Goal: Information Seeking & Learning: Find specific fact

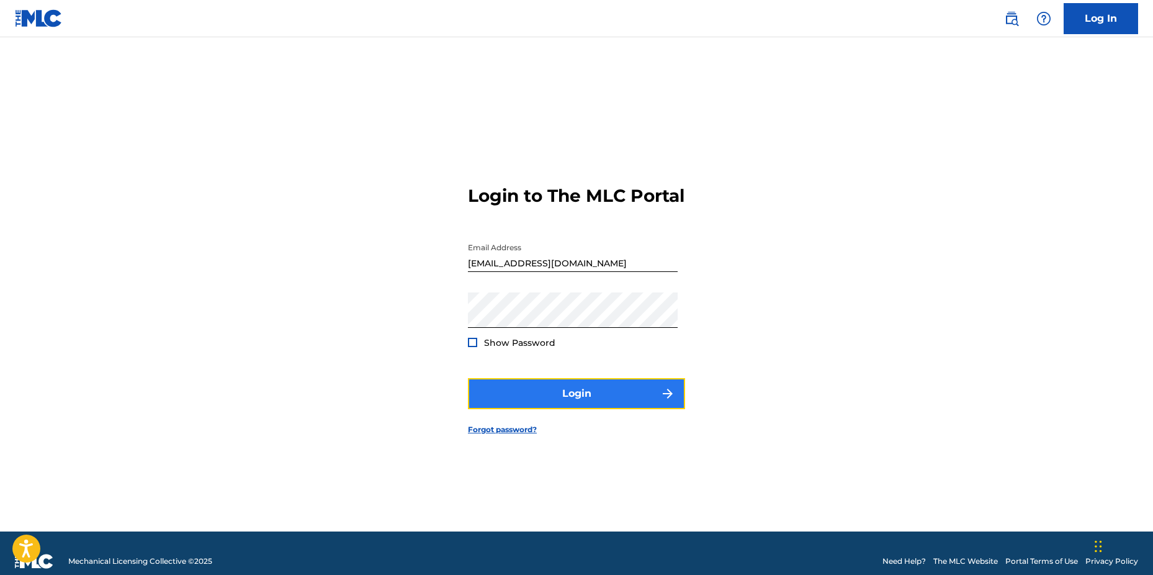
click at [560, 403] on button "Login" at bounding box center [576, 393] width 217 height 31
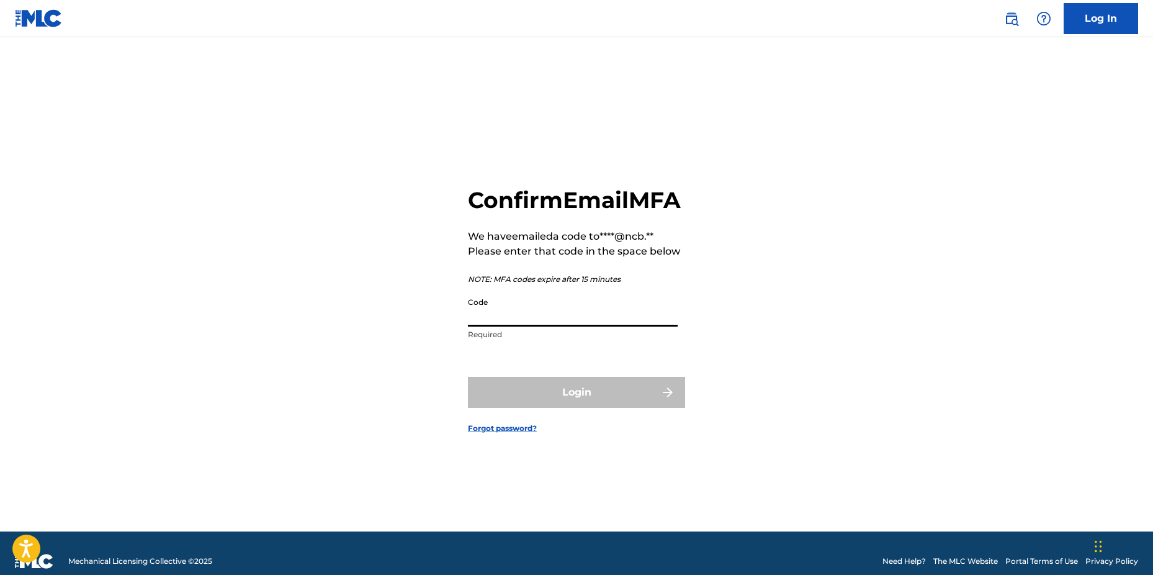
click at [563, 326] on input "Code" at bounding box center [573, 308] width 210 height 35
paste input "110475"
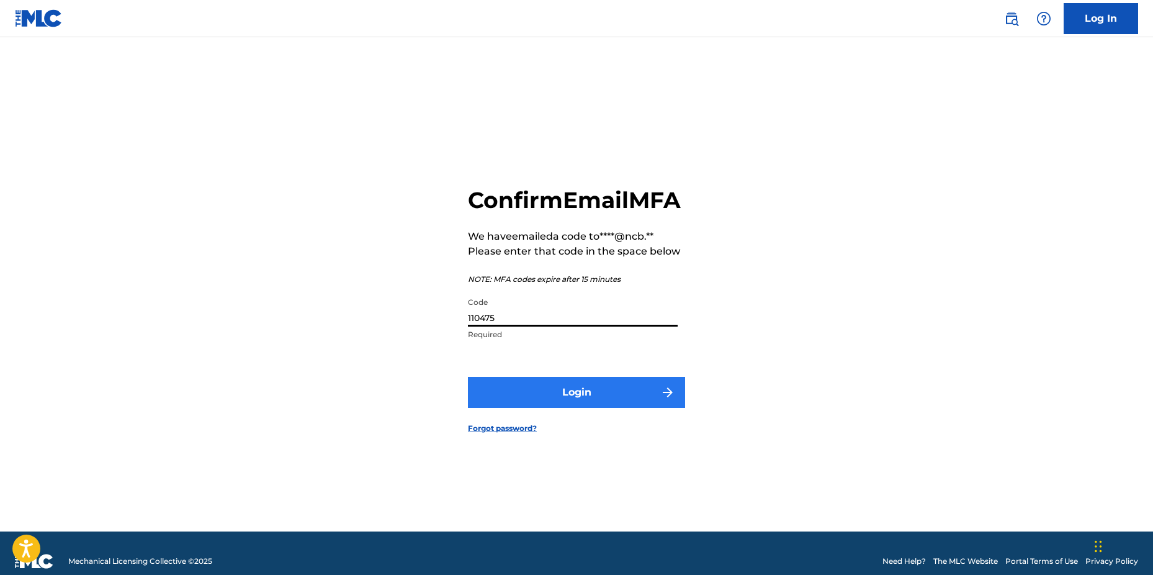
type input "110475"
click at [557, 401] on button "Login" at bounding box center [576, 392] width 217 height 31
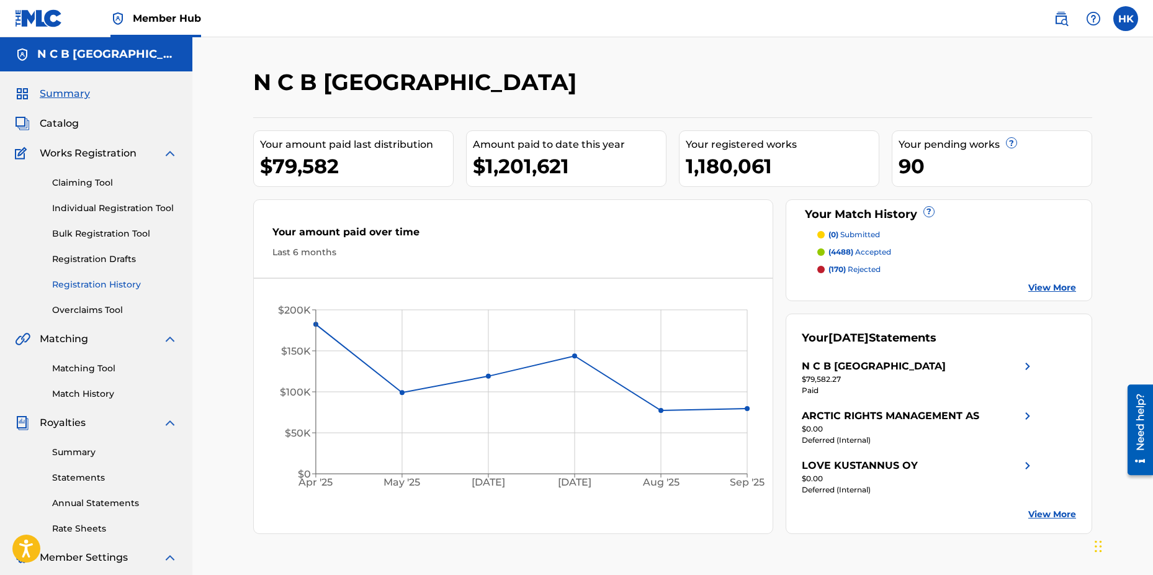
click at [112, 284] on link "Registration History" at bounding box center [114, 284] width 125 height 13
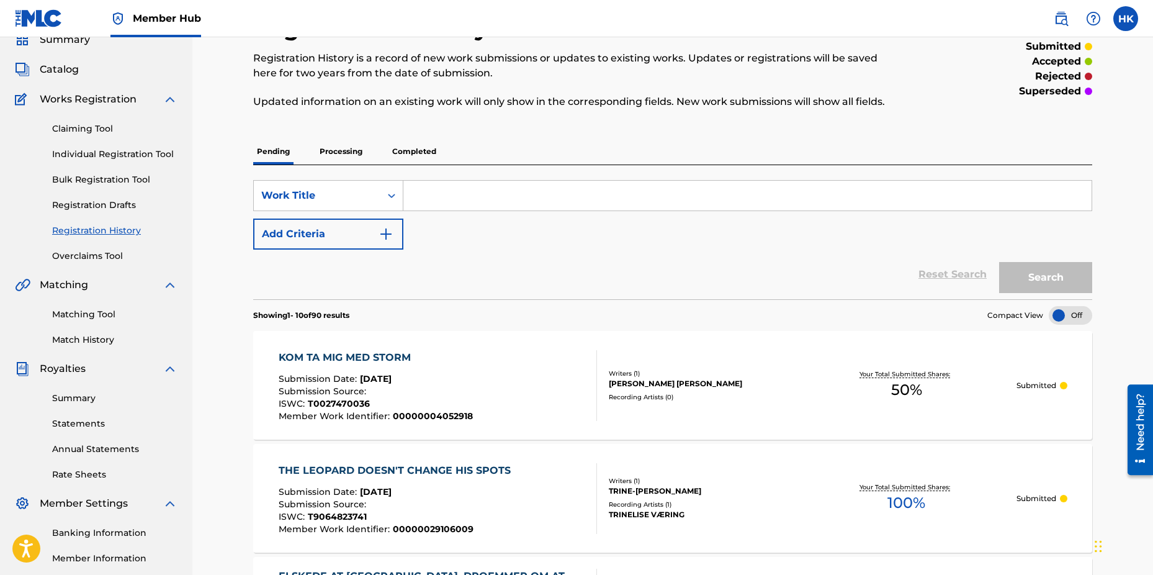
scroll to position [124, 0]
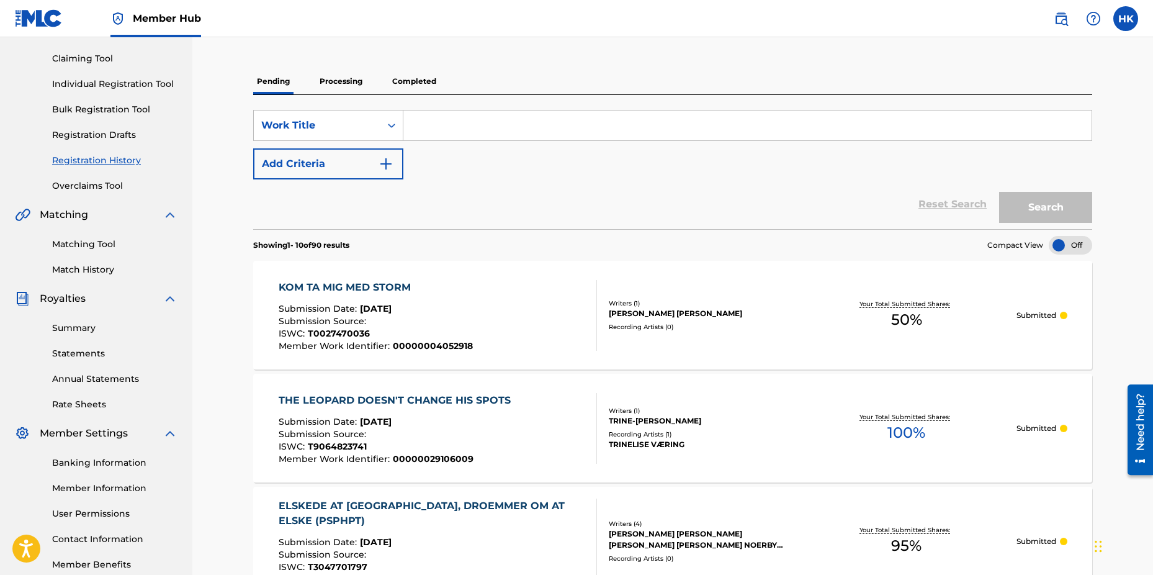
click at [347, 84] on p "Processing" at bounding box center [341, 81] width 50 height 26
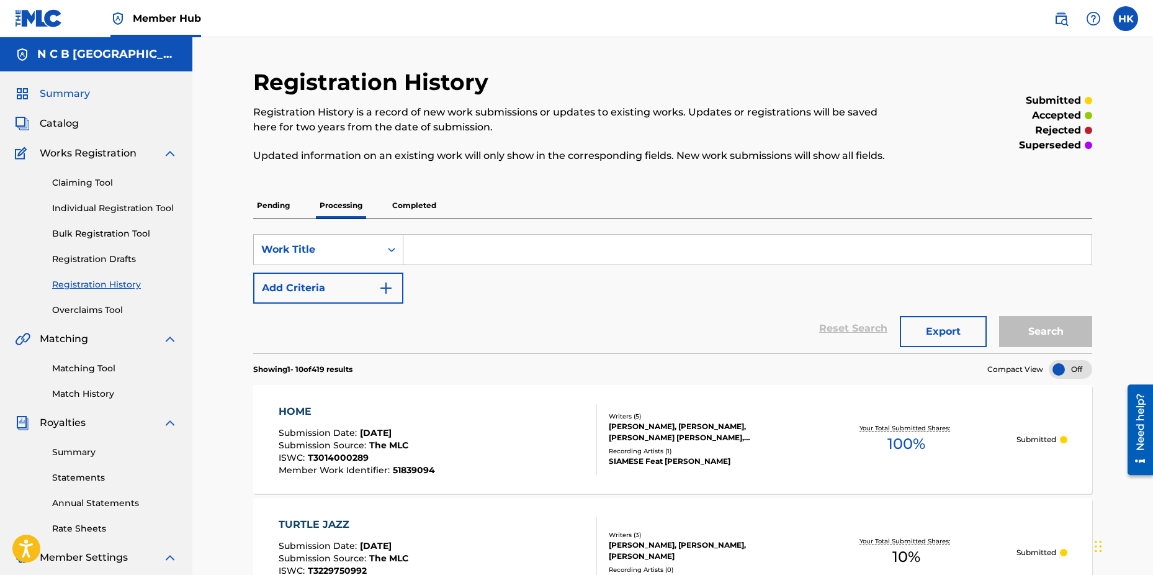
click at [71, 96] on span "Summary" at bounding box center [65, 93] width 50 height 15
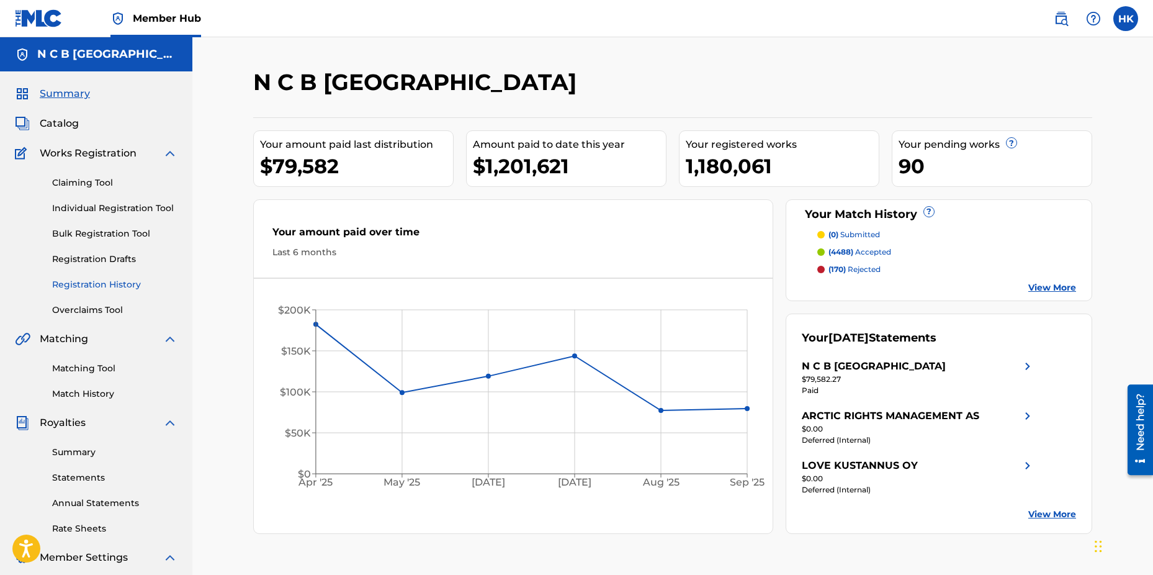
click at [103, 284] on link "Registration History" at bounding box center [114, 284] width 125 height 13
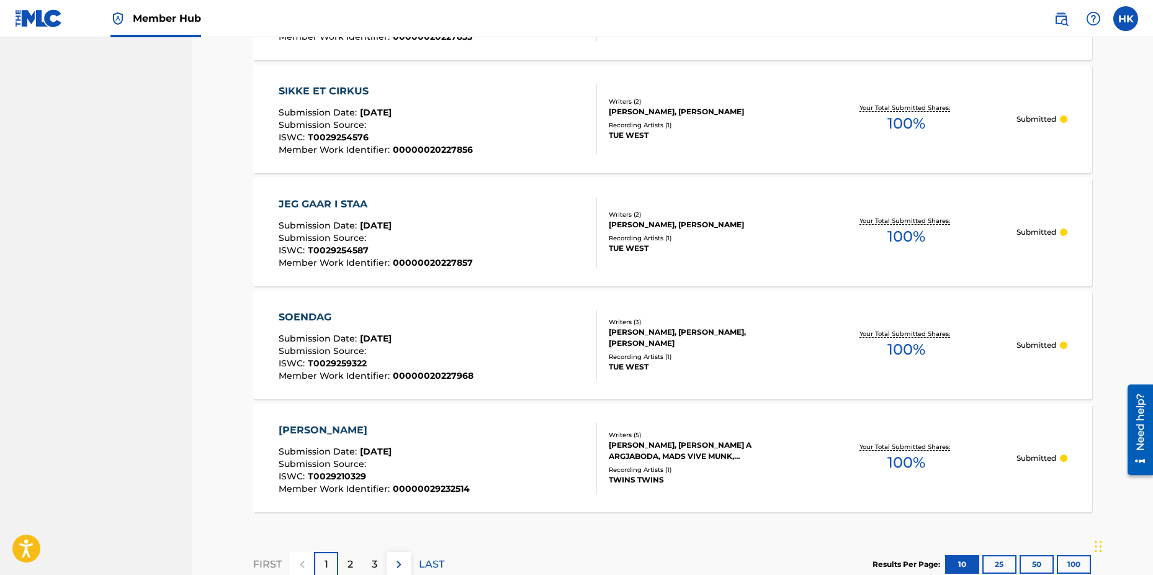
scroll to position [1078, 0]
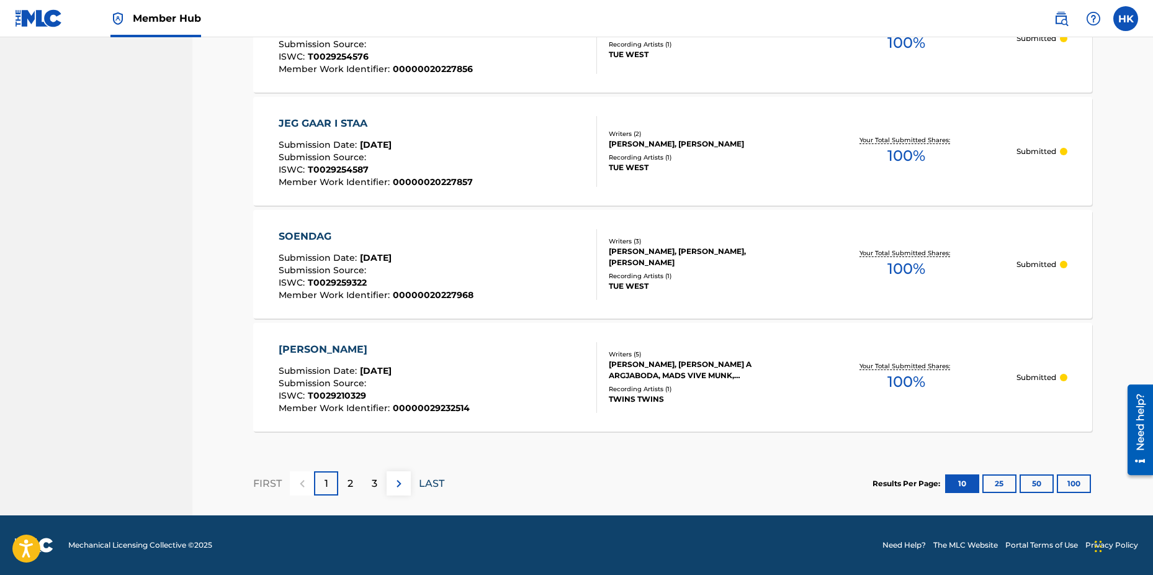
click at [419, 481] on p "LAST" at bounding box center [431, 483] width 25 height 15
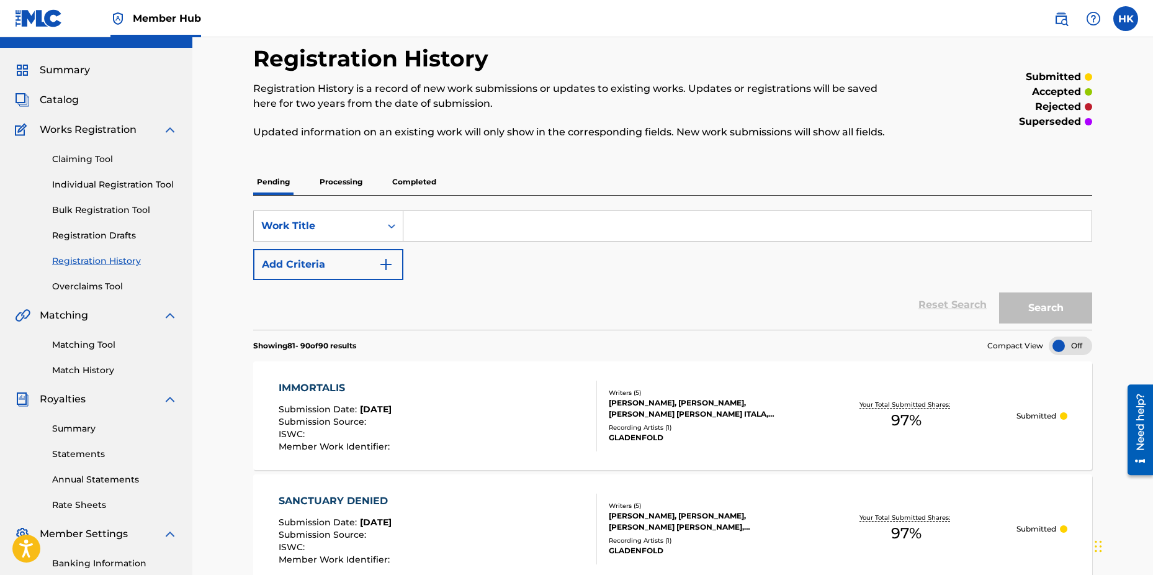
scroll to position [0, 0]
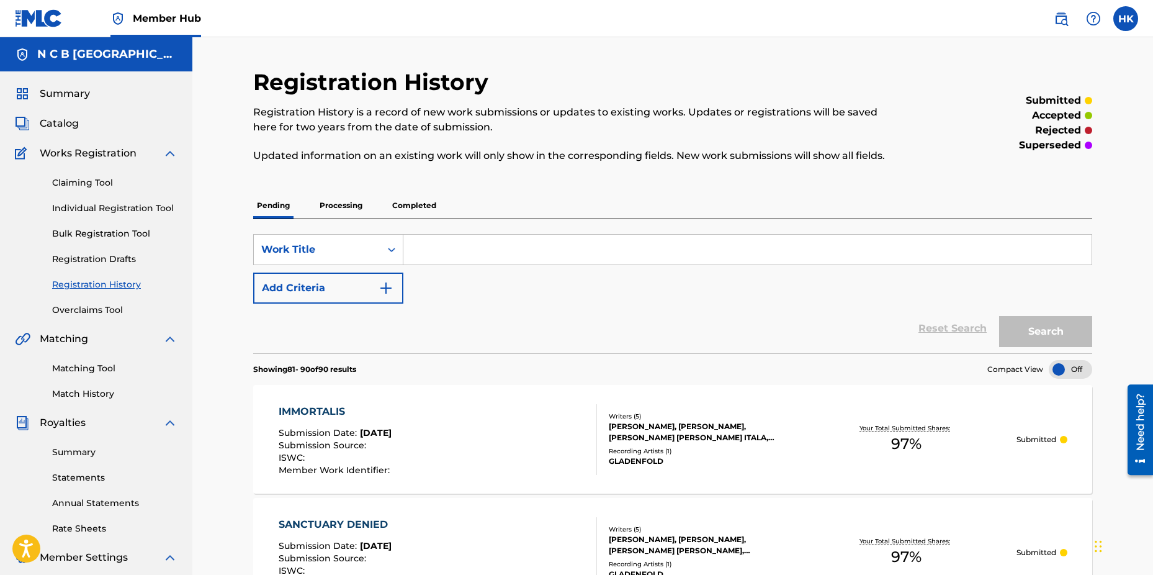
click at [337, 205] on p "Processing" at bounding box center [341, 205] width 50 height 26
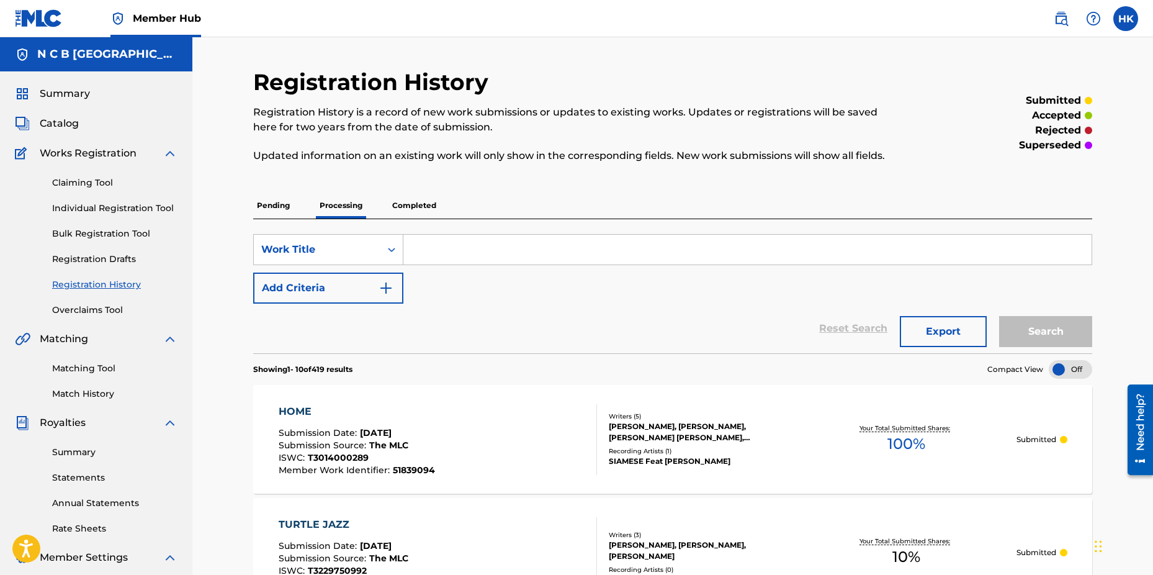
click at [408, 204] on p "Completed" at bounding box center [413, 205] width 51 height 26
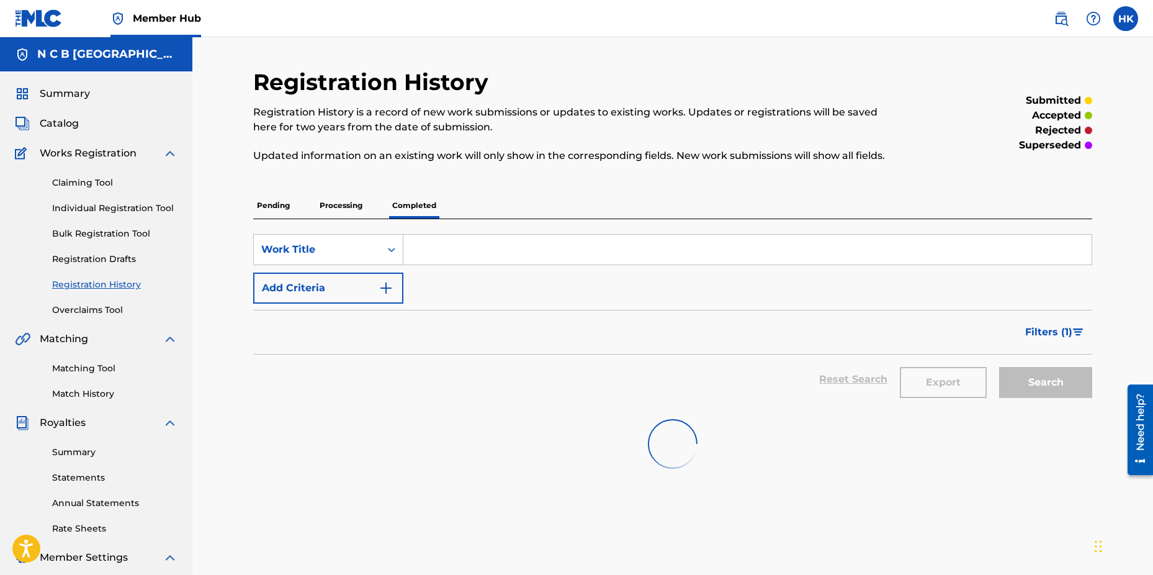
click at [275, 205] on p "Pending" at bounding box center [273, 205] width 40 height 26
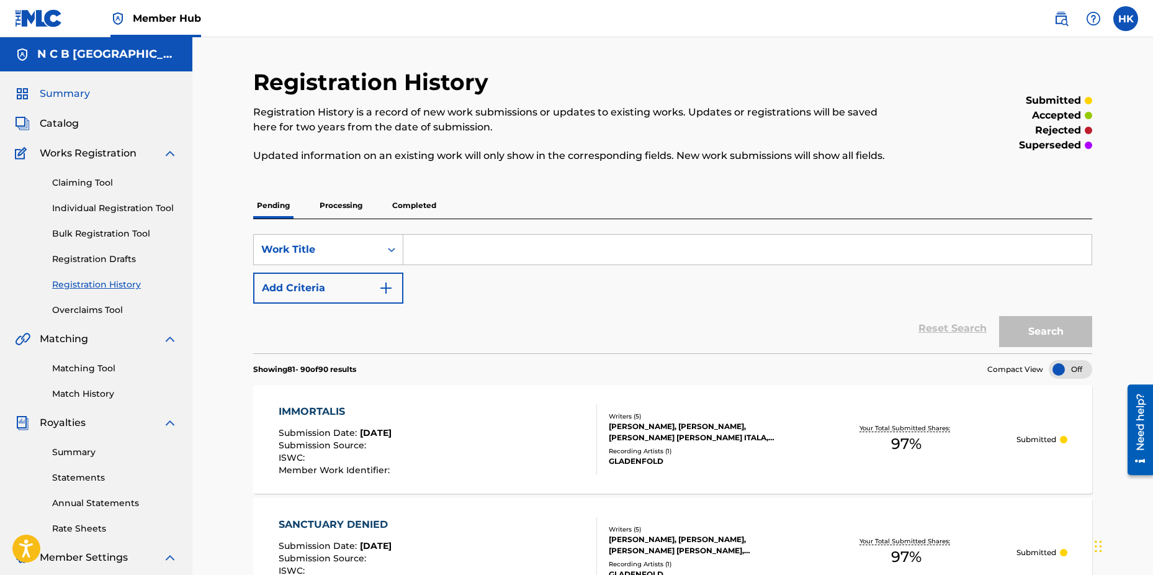
click at [75, 94] on span "Summary" at bounding box center [65, 93] width 50 height 15
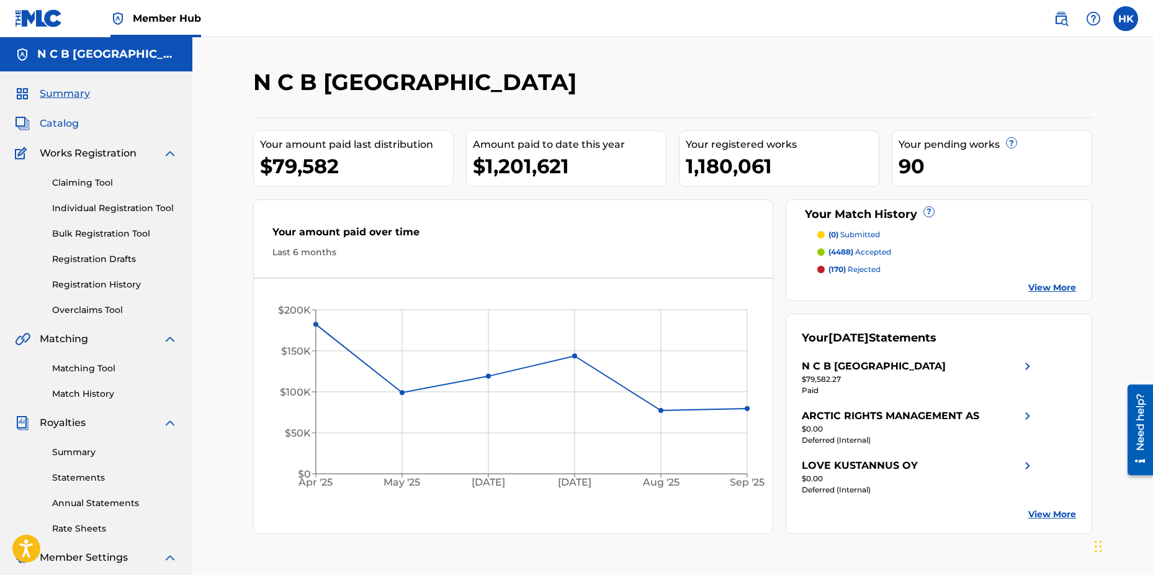
click at [58, 119] on span "Catalog" at bounding box center [59, 123] width 39 height 15
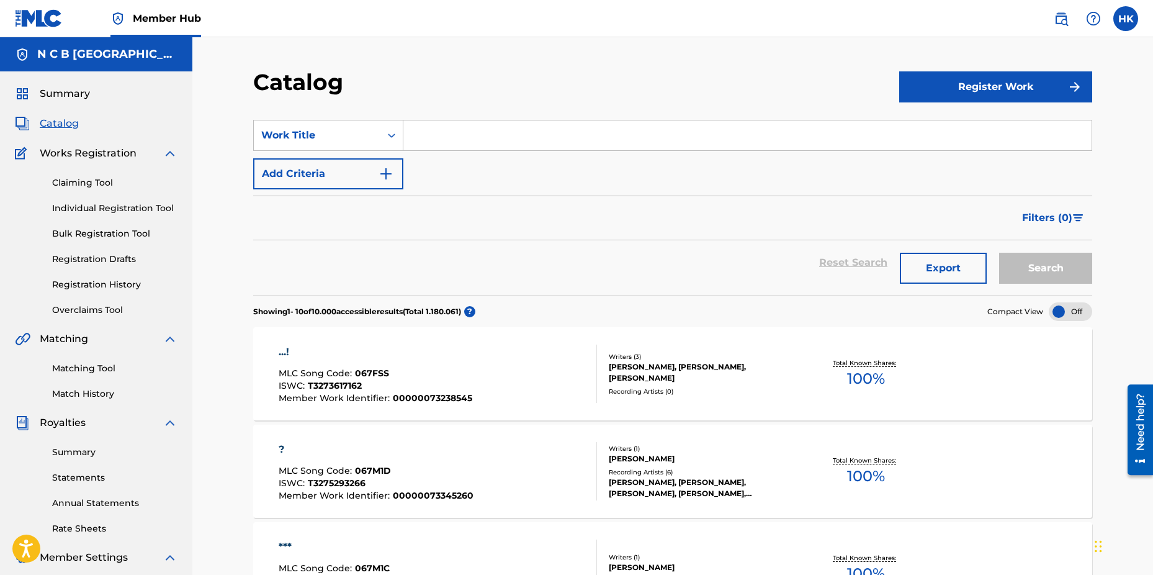
click at [423, 133] on input "Search Form" at bounding box center [747, 135] width 688 height 30
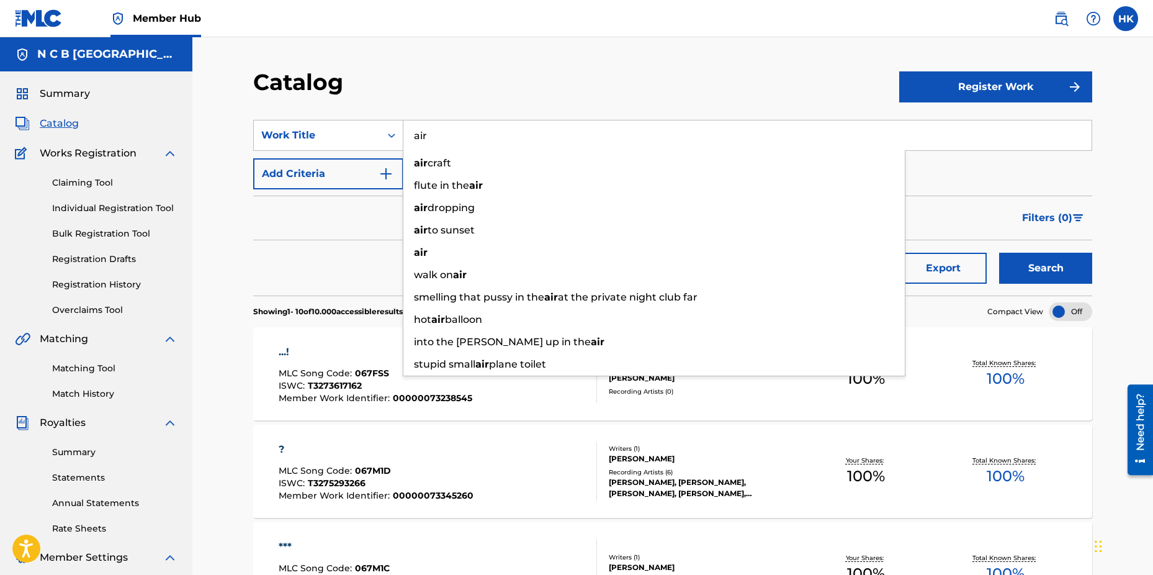
type input "air"
click at [999, 253] on button "Search" at bounding box center [1045, 268] width 93 height 31
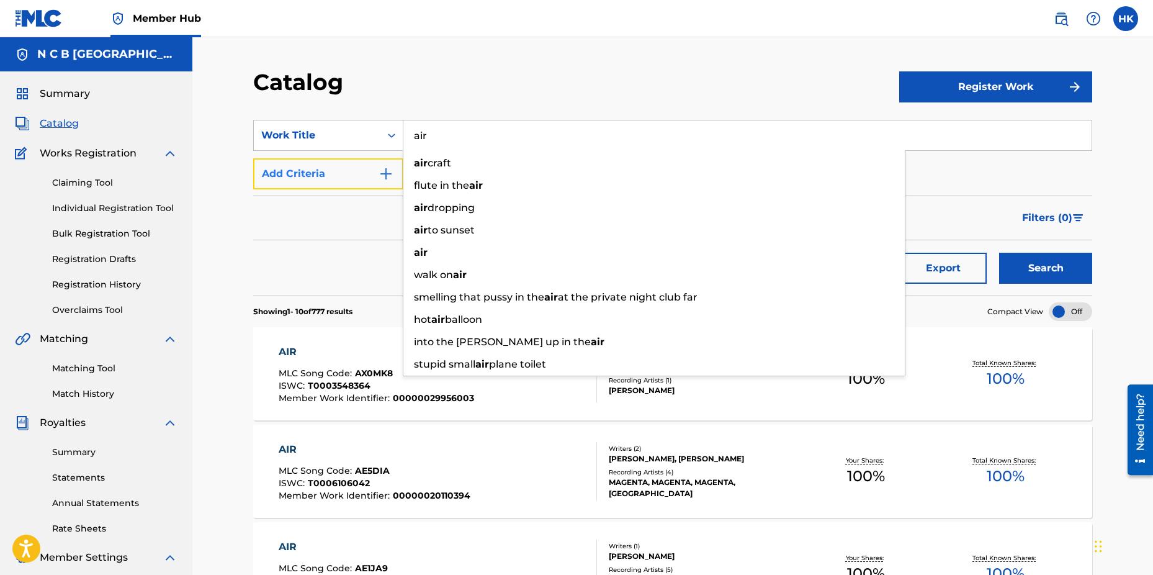
click at [347, 179] on button "Add Criteria" at bounding box center [328, 173] width 150 height 31
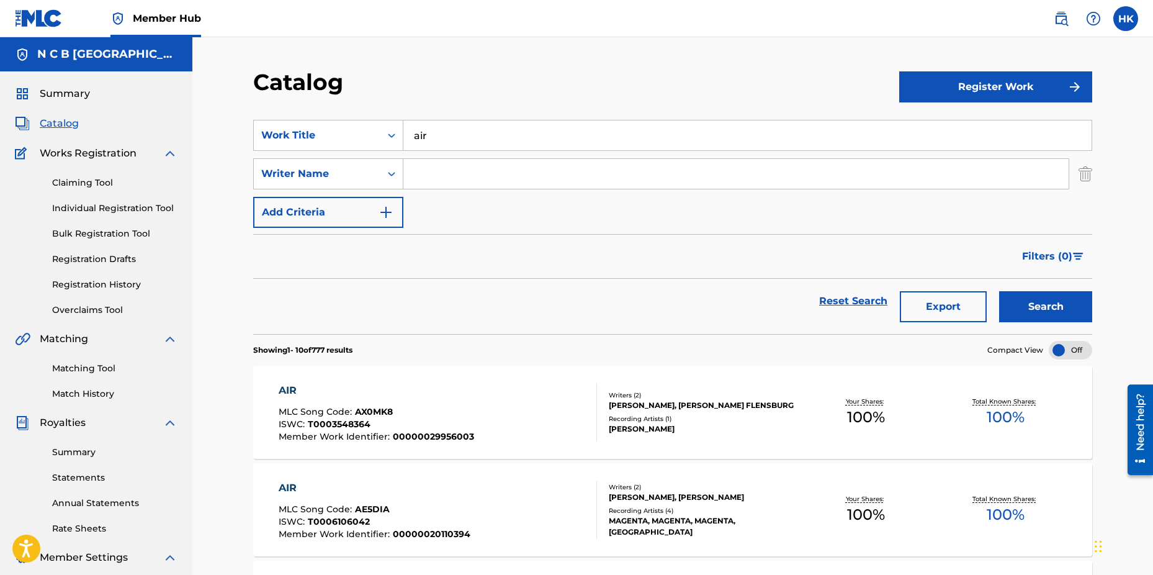
click at [451, 176] on input "Search Form" at bounding box center [735, 174] width 665 height 30
type input "[PERSON_NAME]"
click at [999, 291] on button "Search" at bounding box center [1045, 306] width 93 height 31
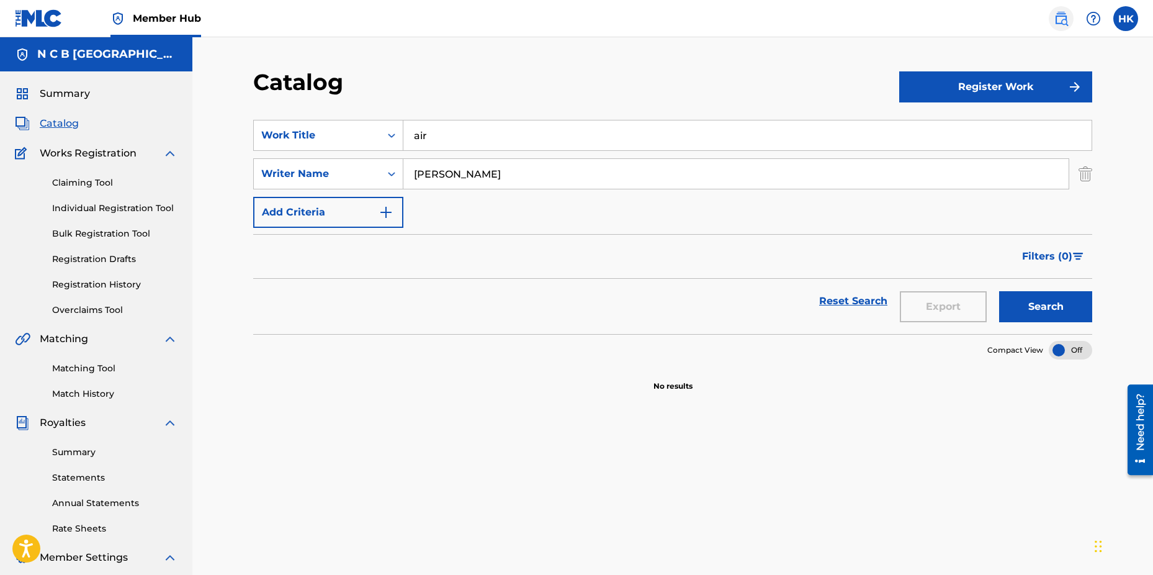
click at [1058, 22] on img at bounding box center [1060, 18] width 15 height 15
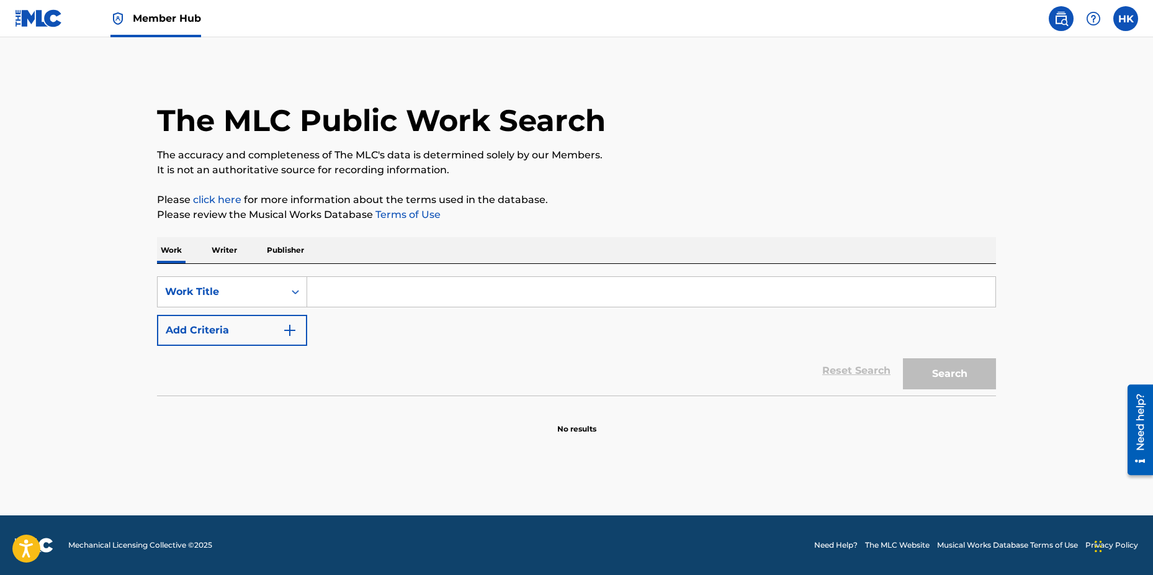
click at [333, 290] on input "Search Form" at bounding box center [651, 292] width 688 height 30
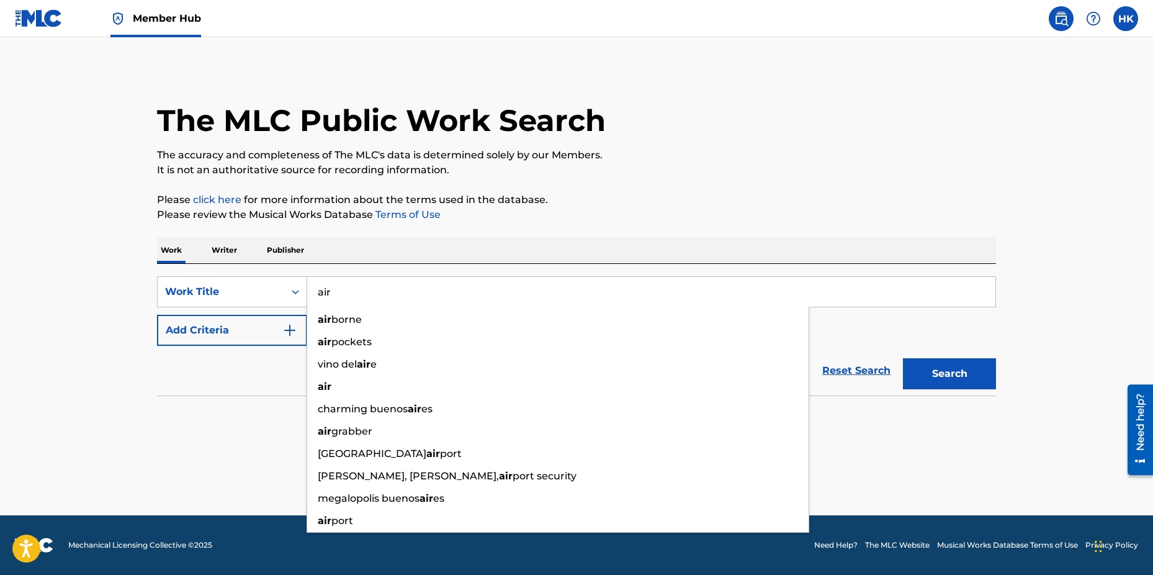
type input "air"
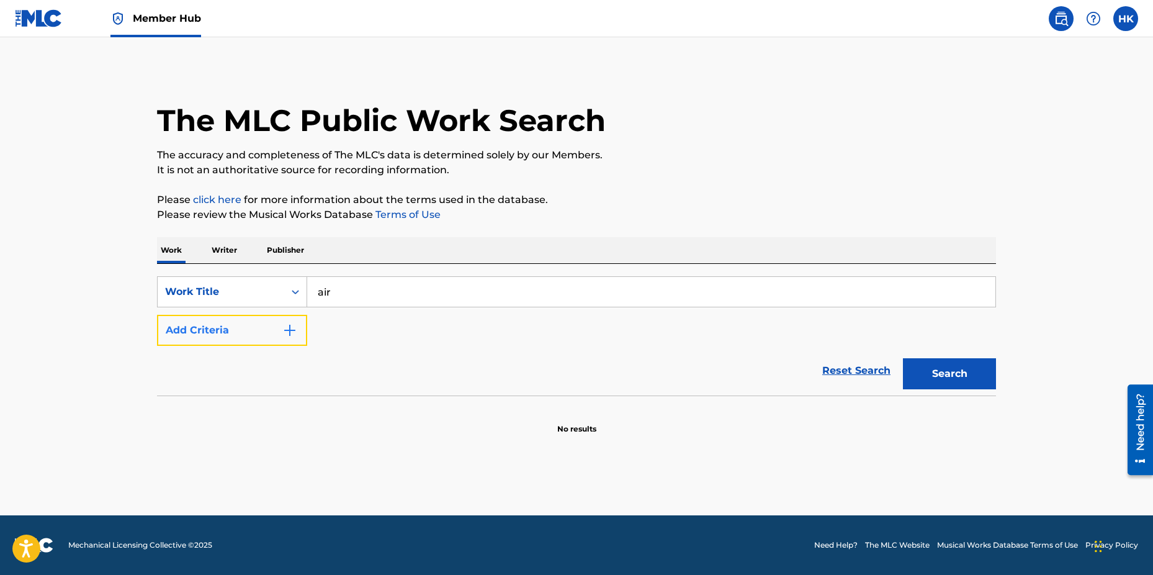
click at [285, 333] on img "Search Form" at bounding box center [289, 330] width 15 height 15
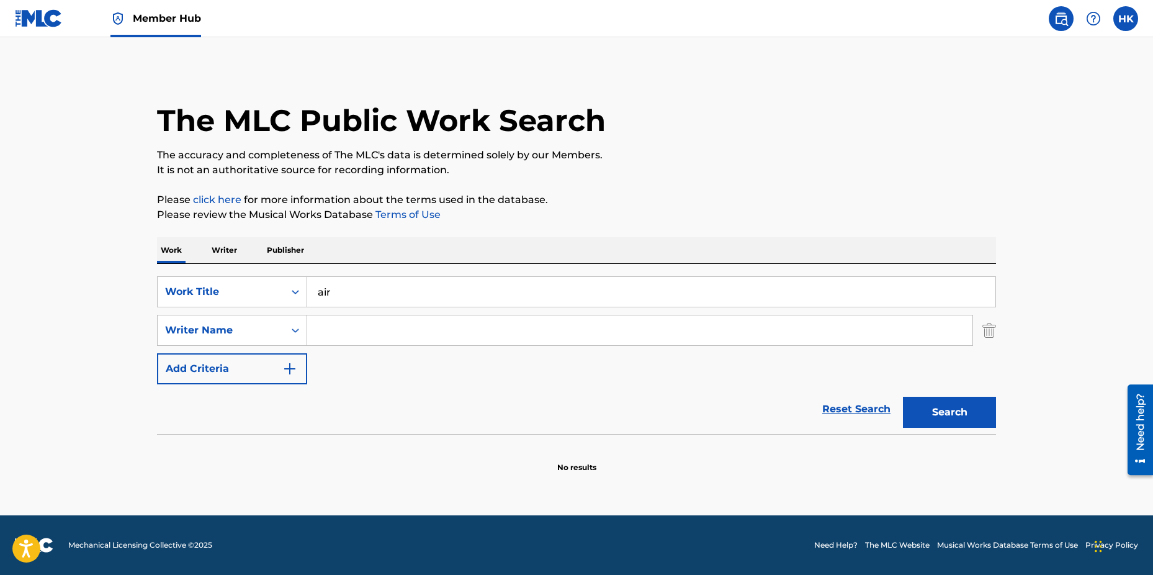
click at [328, 329] on input "Search Form" at bounding box center [639, 330] width 665 height 30
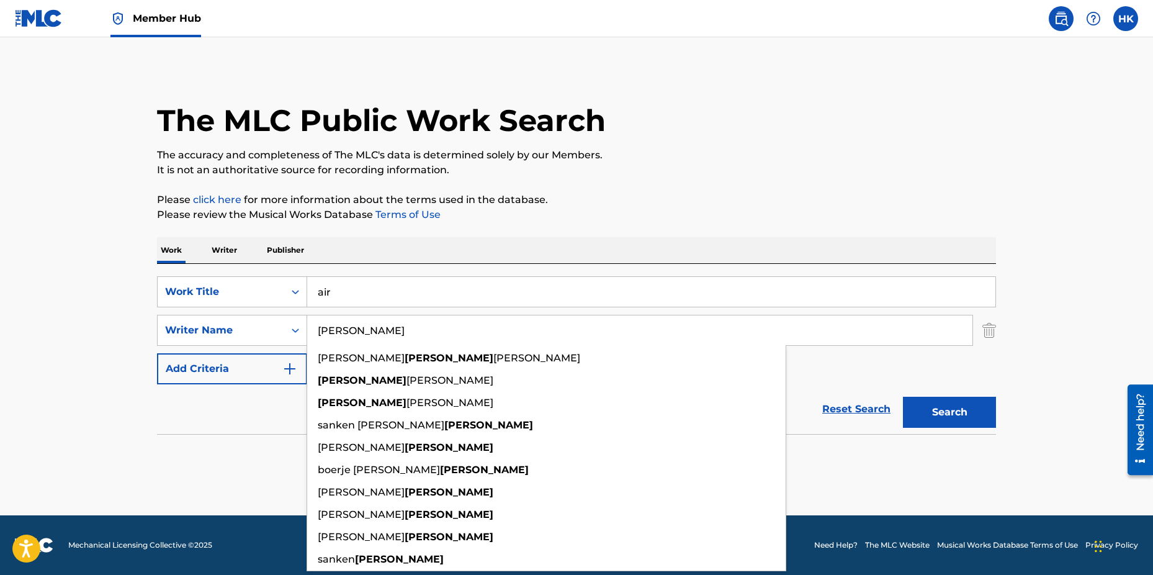
type input "[PERSON_NAME]"
click at [903, 396] on button "Search" at bounding box center [949, 411] width 93 height 31
